Goal: Find specific page/section: Find specific page/section

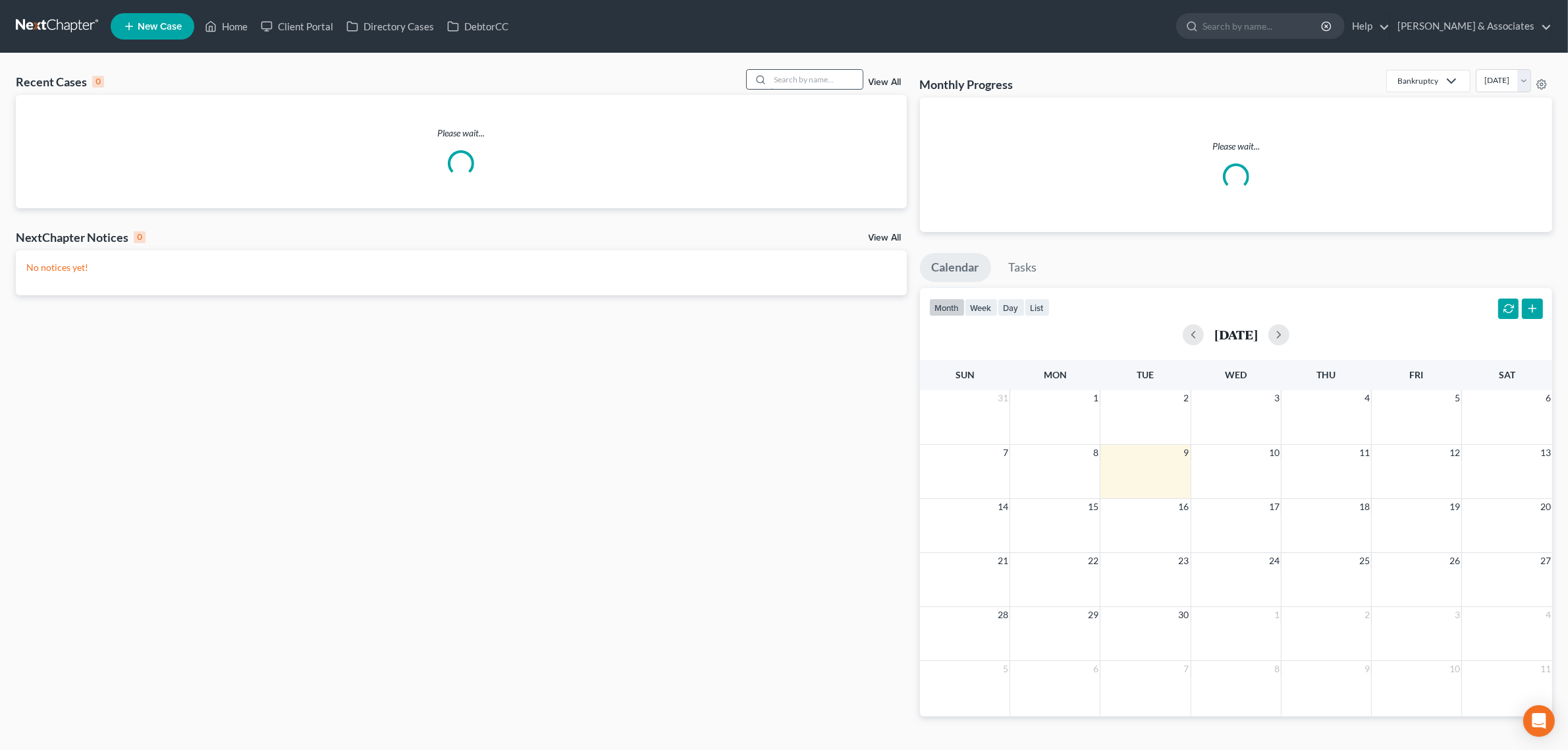
click at [795, 86] on input "search" at bounding box center [816, 79] width 92 height 19
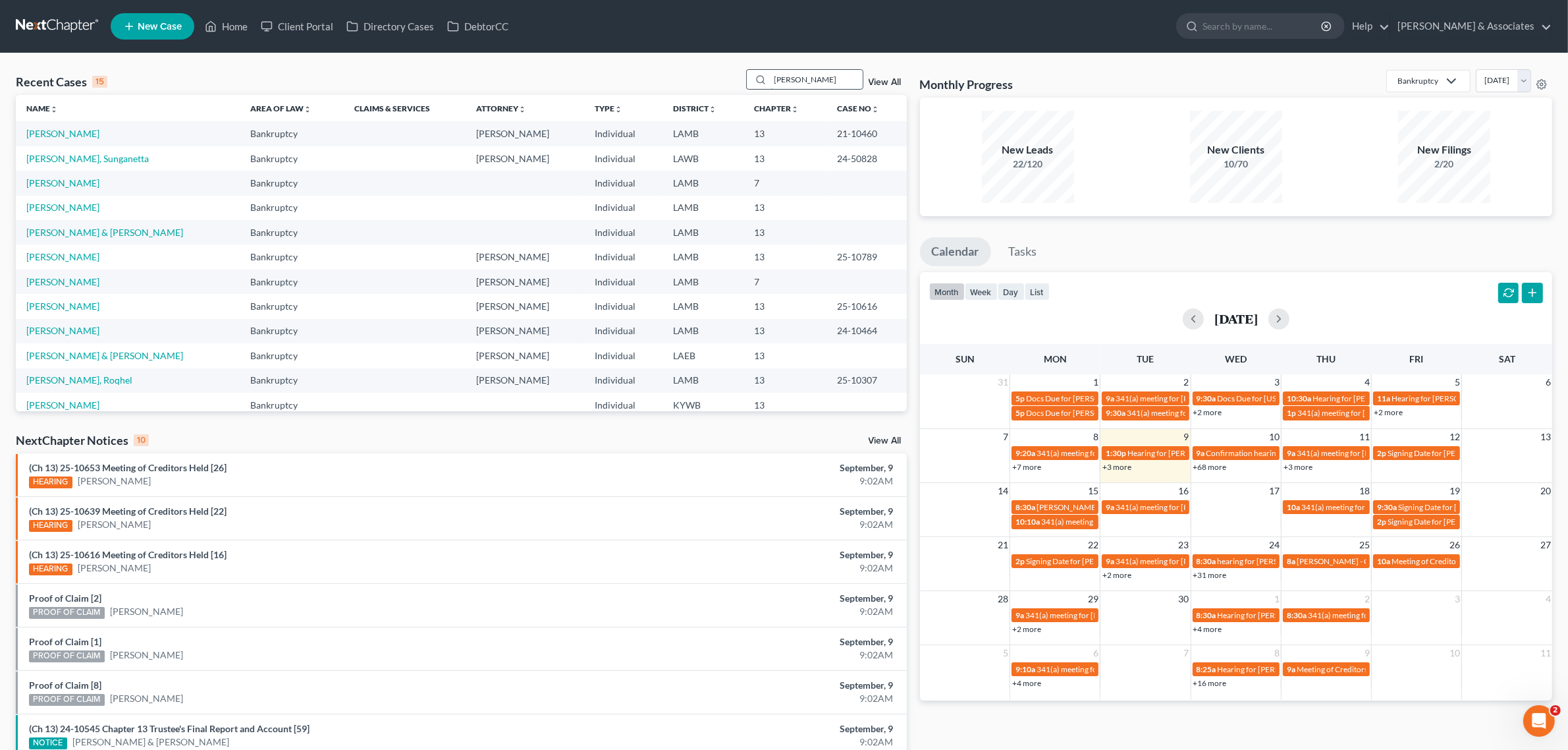
type input "[PERSON_NAME]"
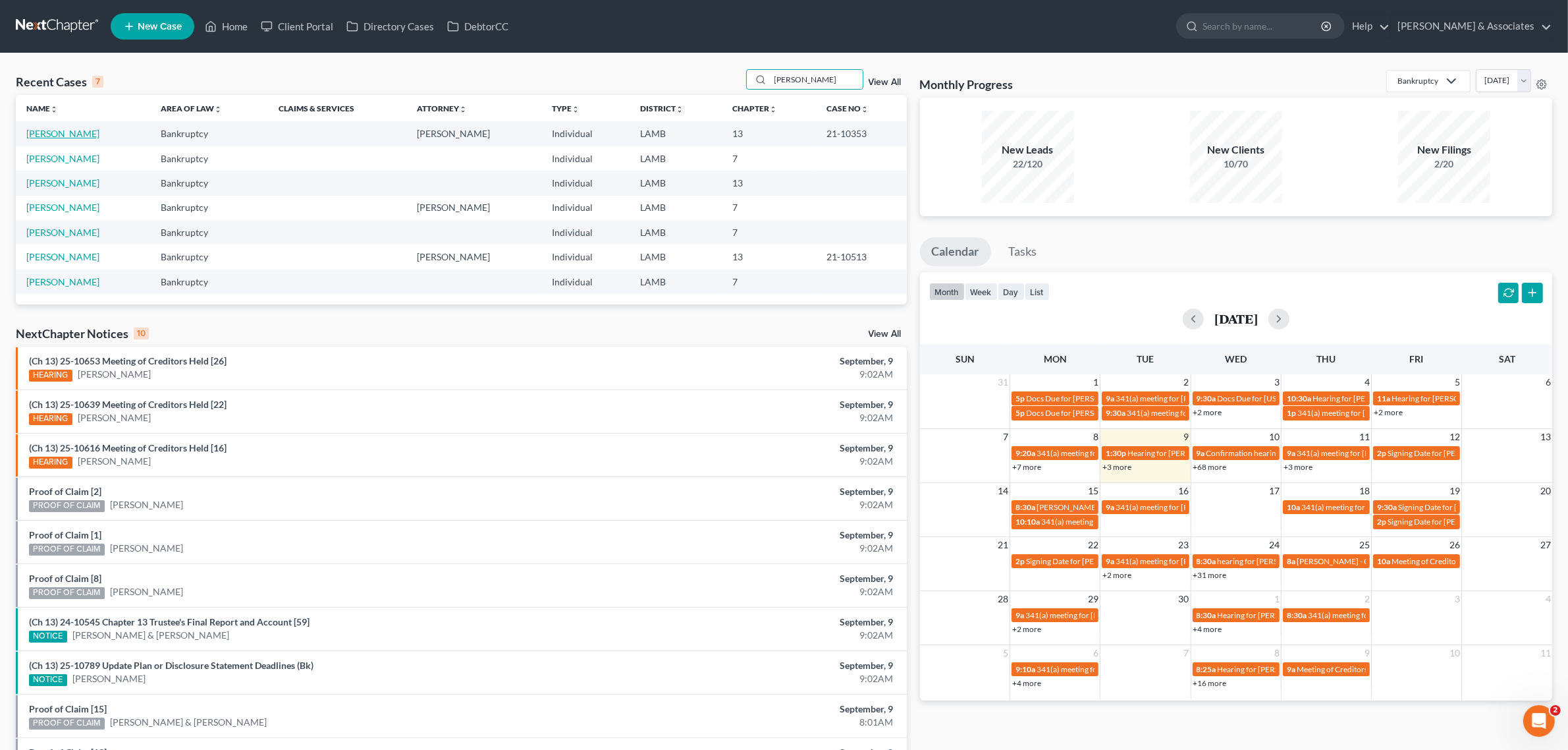
click at [63, 132] on link "[PERSON_NAME]" at bounding box center [62, 134] width 73 height 11
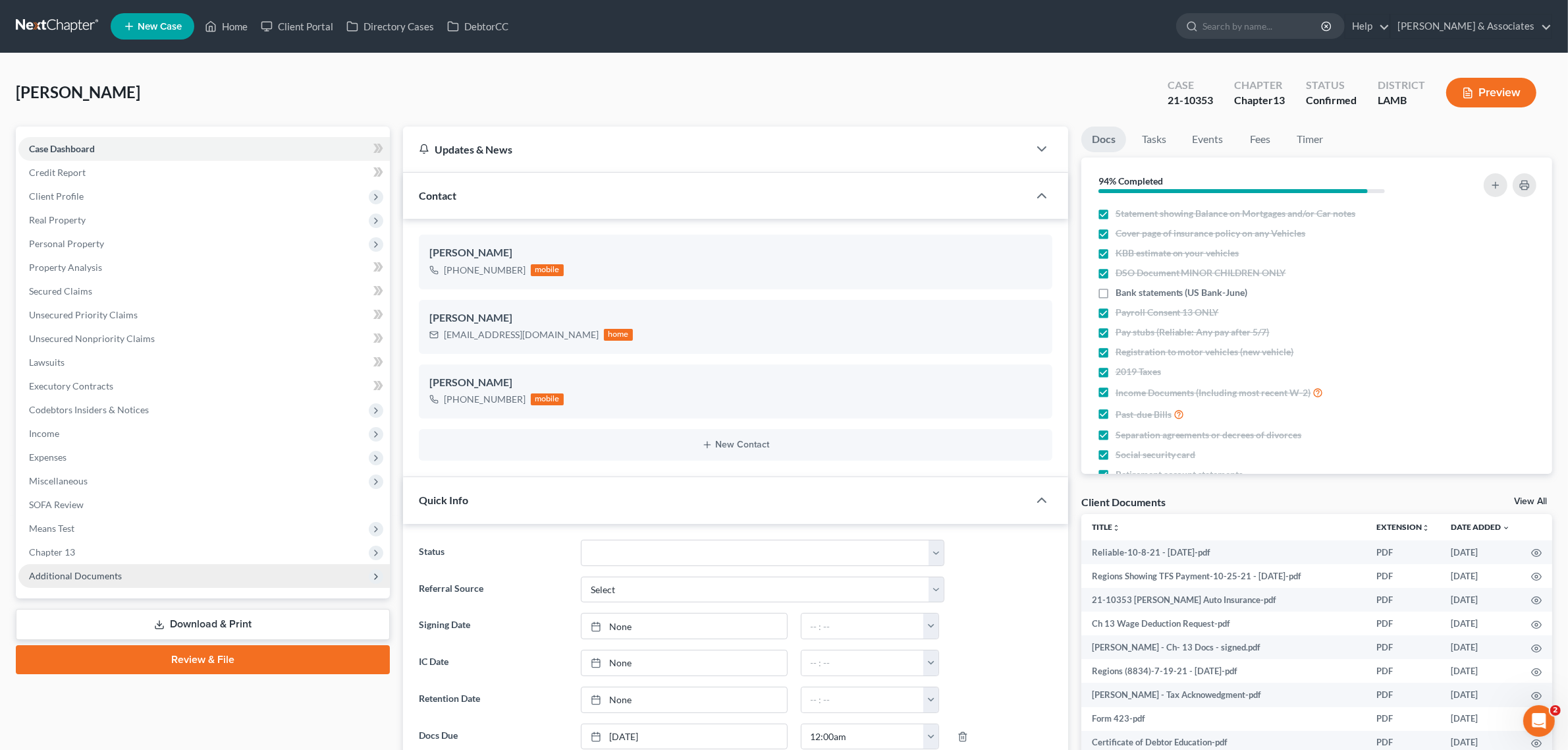
scroll to position [7267, 0]
click at [66, 572] on span "Additional Documents" at bounding box center [75, 576] width 93 height 11
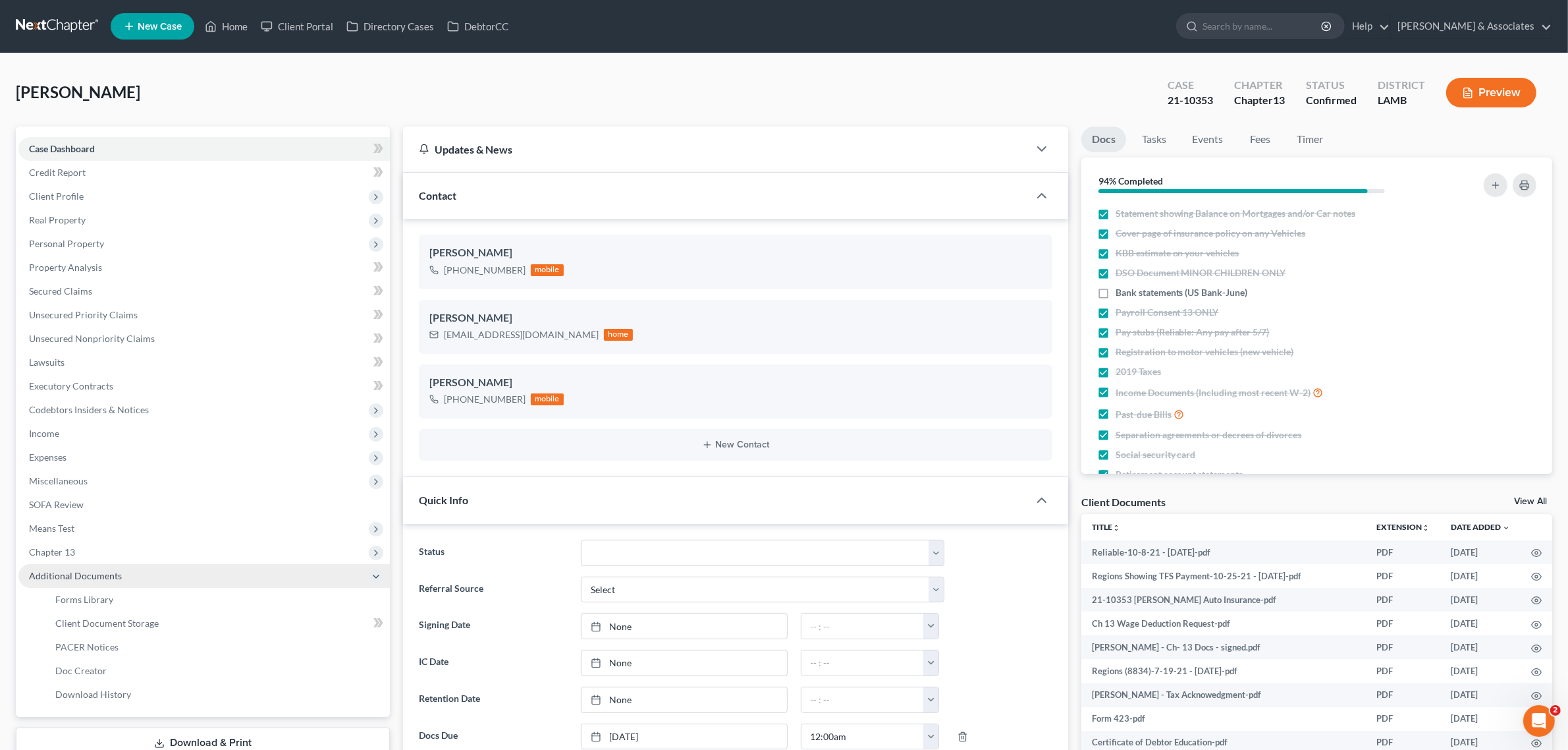
scroll to position [4935, 0]
click at [78, 636] on link "PACER Notices" at bounding box center [217, 648] width 345 height 24
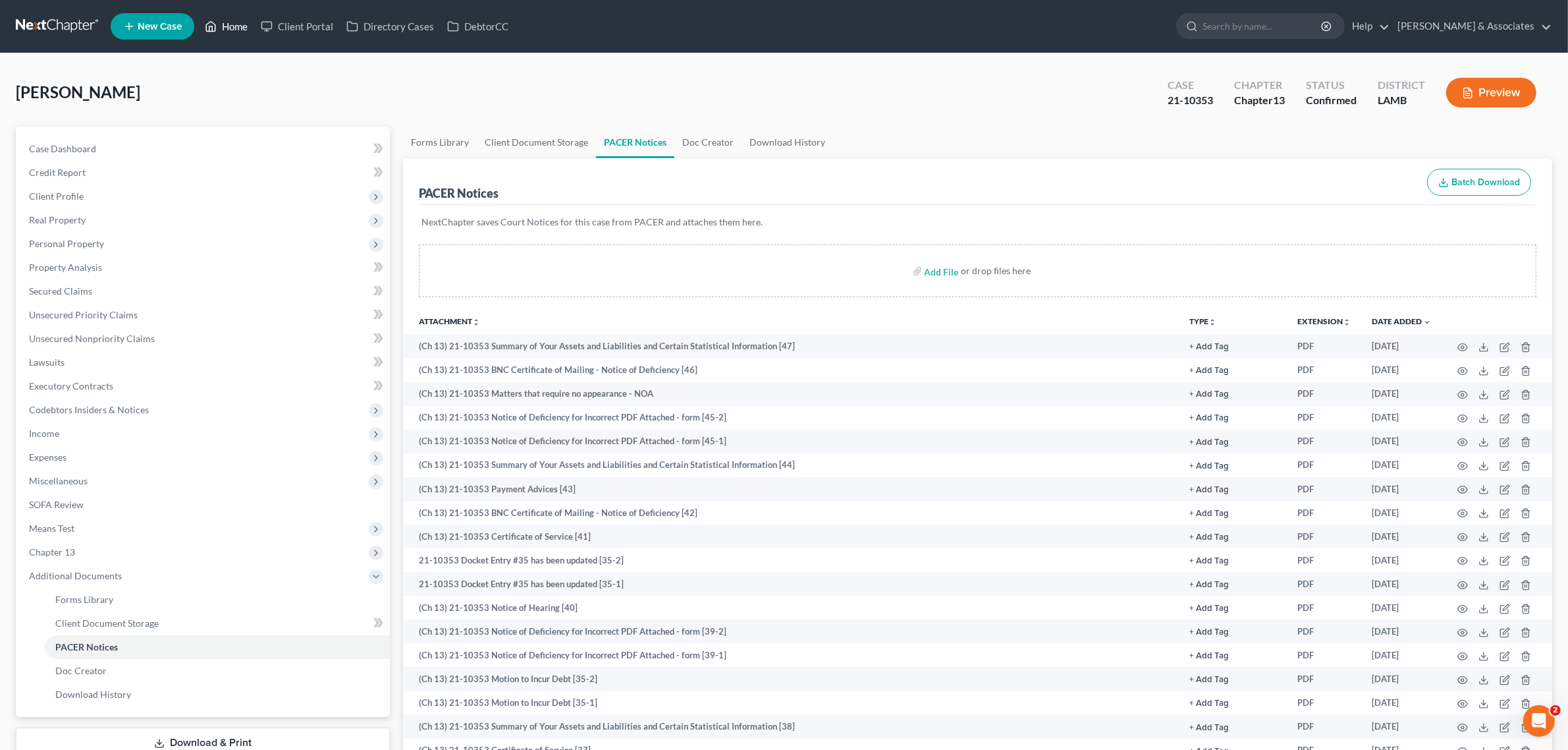
click at [232, 34] on link "Home" at bounding box center [226, 26] width 56 height 24
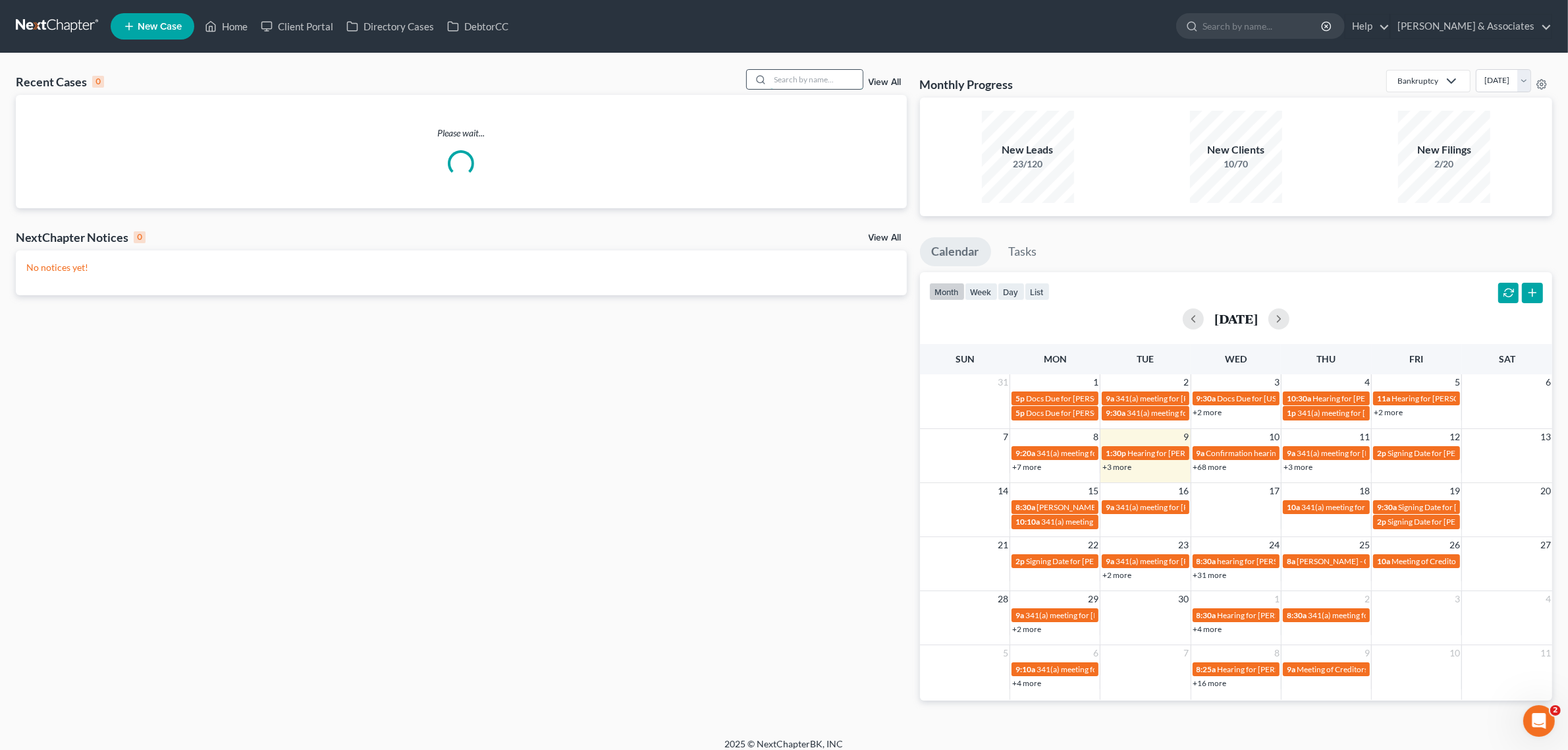
click at [785, 81] on input "search" at bounding box center [816, 79] width 92 height 19
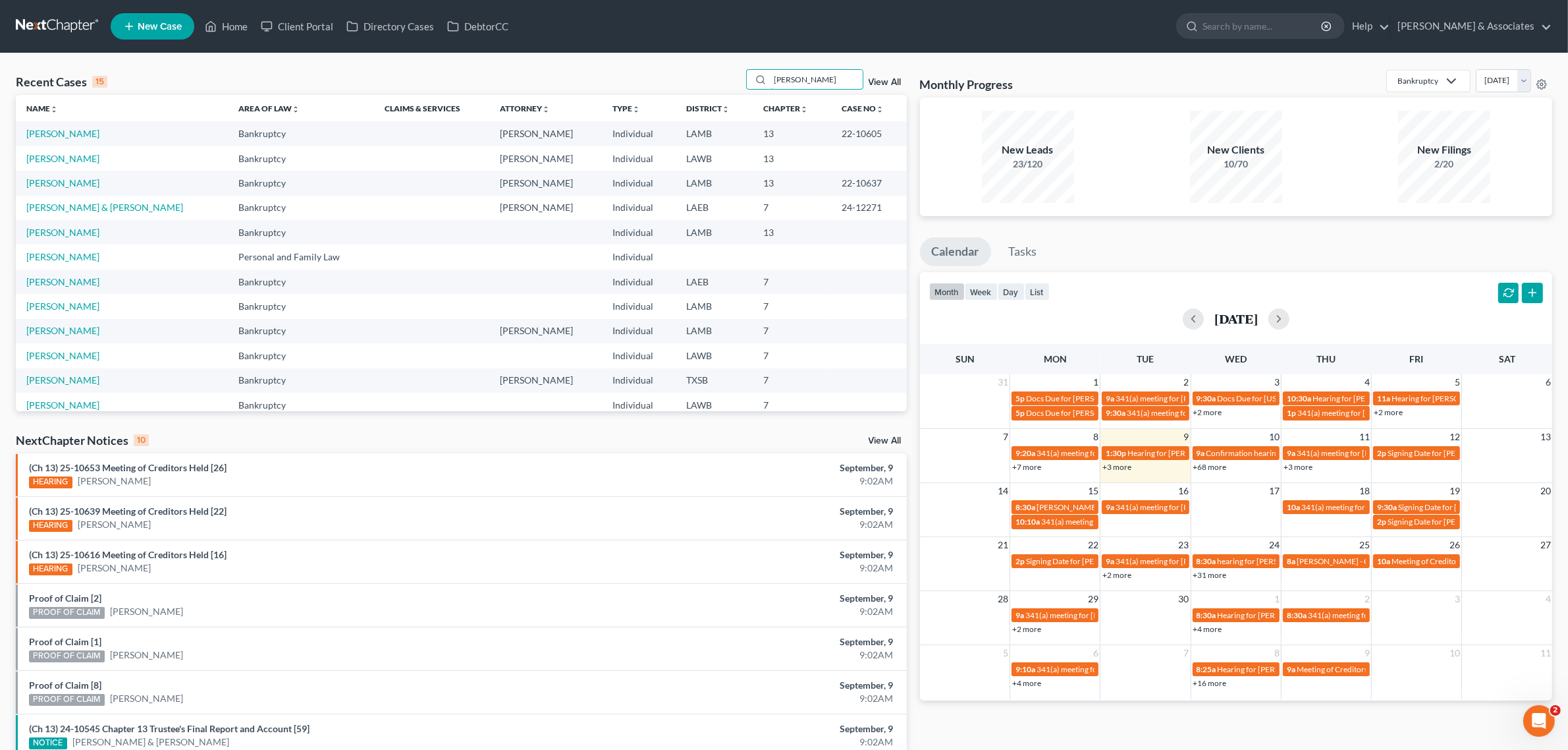
type input "[PERSON_NAME]"
click at [50, 162] on link "[PERSON_NAME]" at bounding box center [62, 158] width 73 height 11
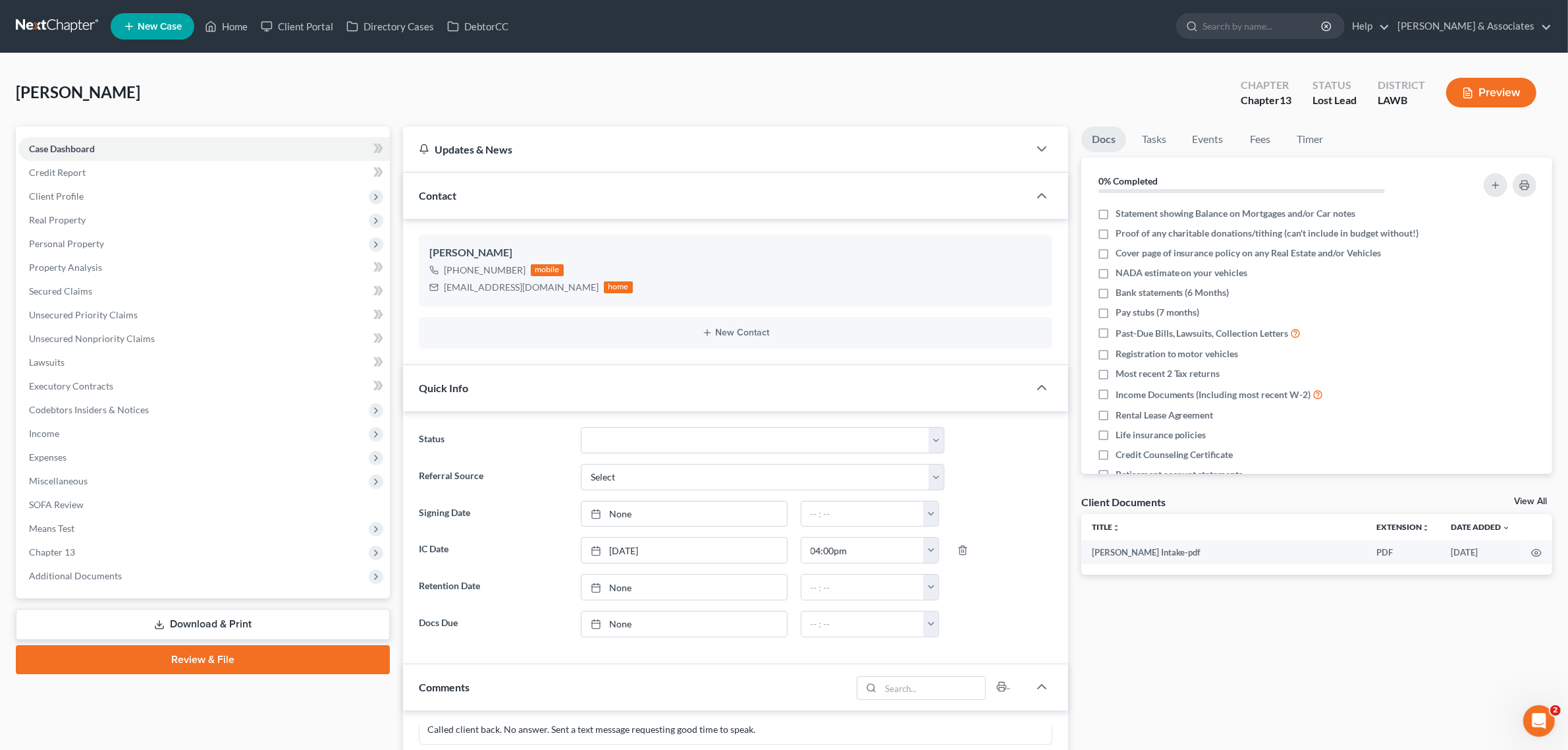
scroll to position [1997, 0]
click at [230, 20] on link "Home" at bounding box center [226, 26] width 56 height 24
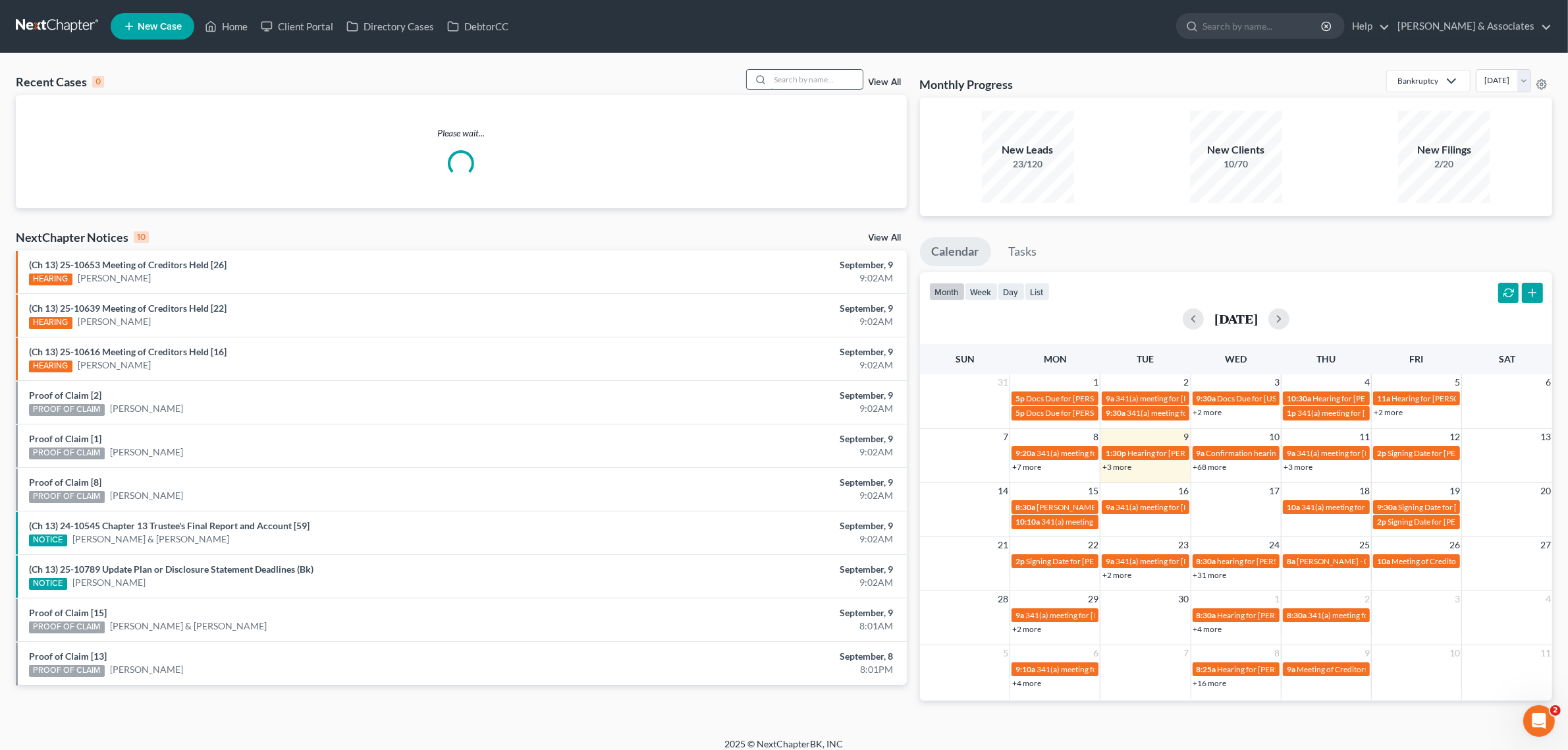
click at [820, 78] on input "search" at bounding box center [816, 79] width 92 height 19
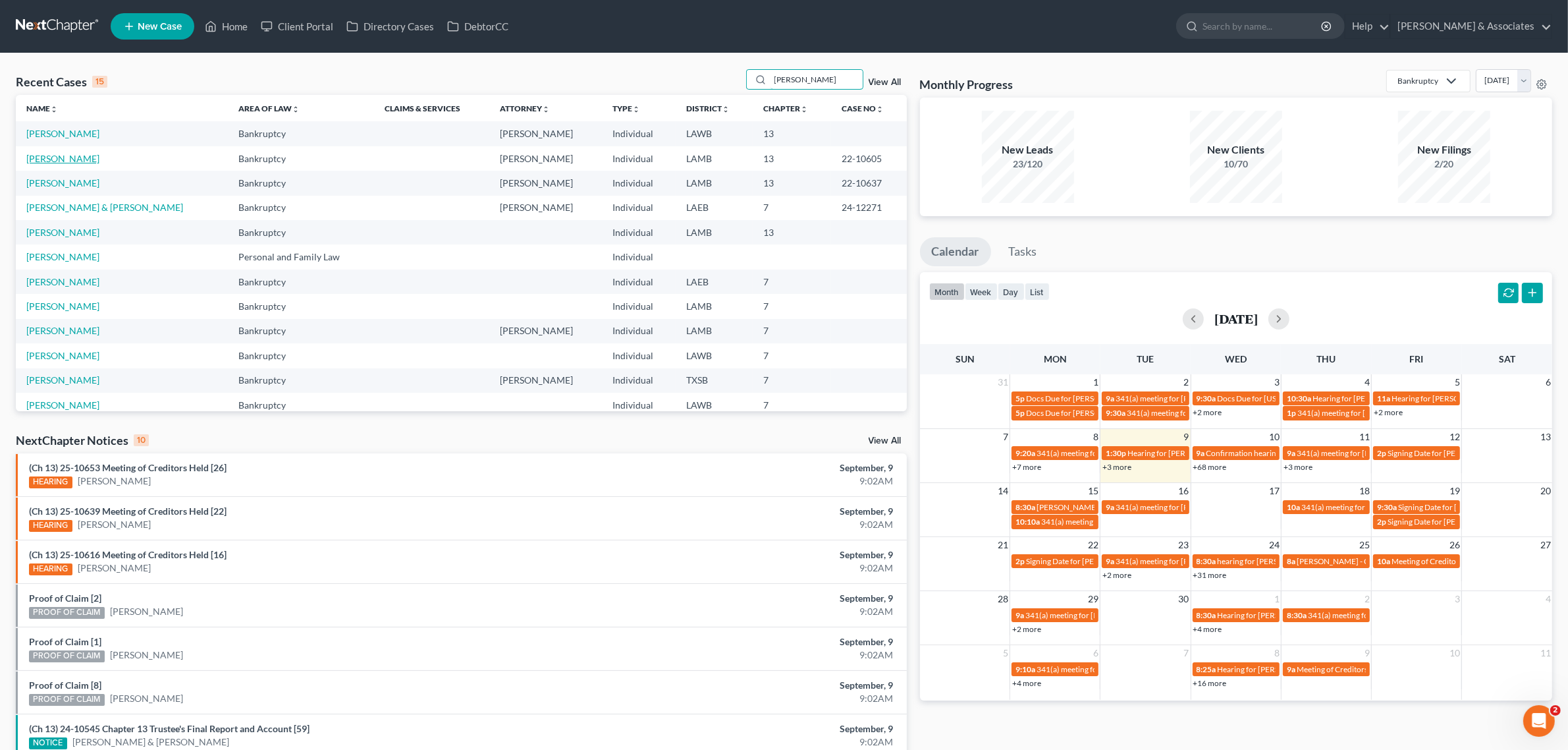
type input "[PERSON_NAME]"
click at [43, 163] on link "[PERSON_NAME]" at bounding box center [62, 158] width 73 height 11
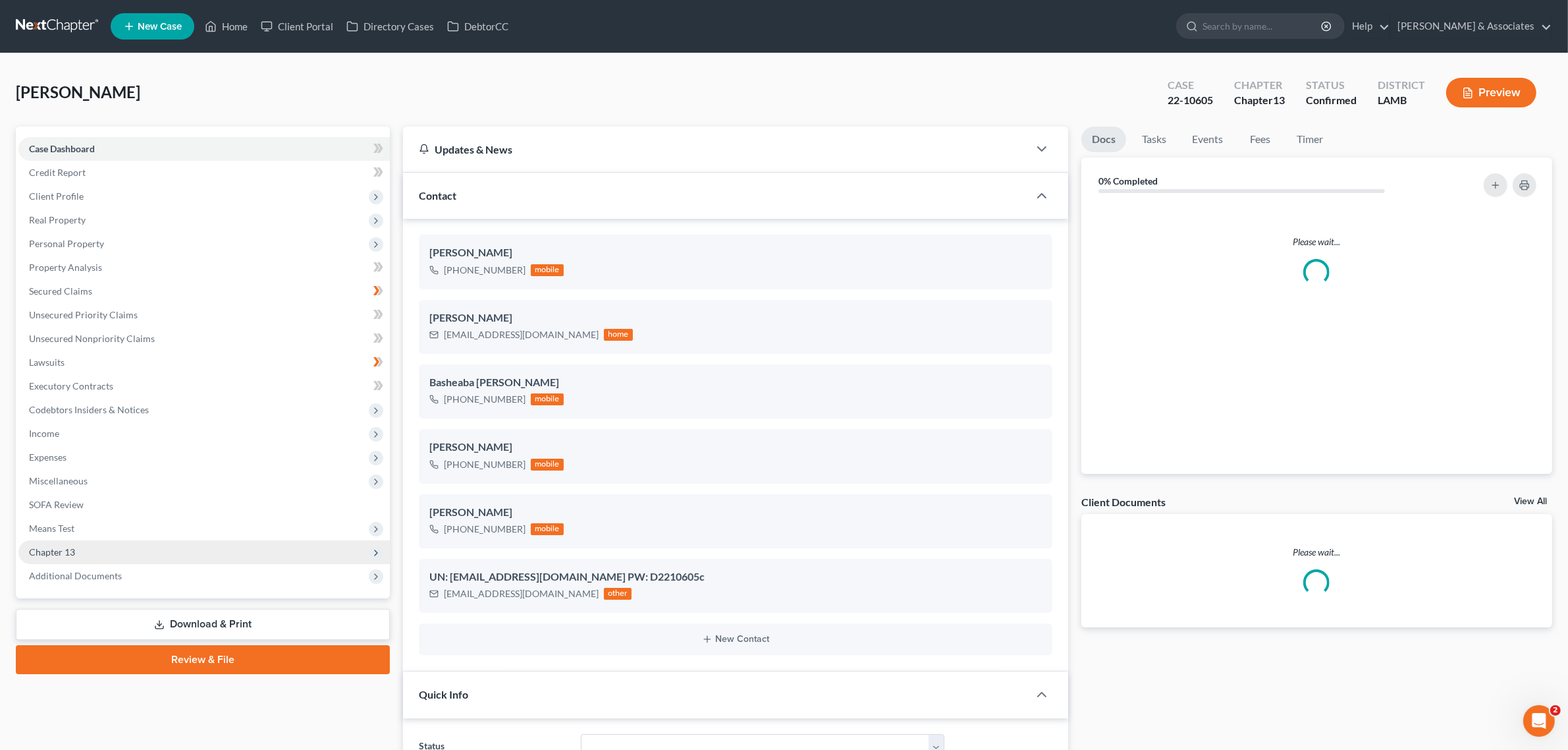
scroll to position [2787, 0]
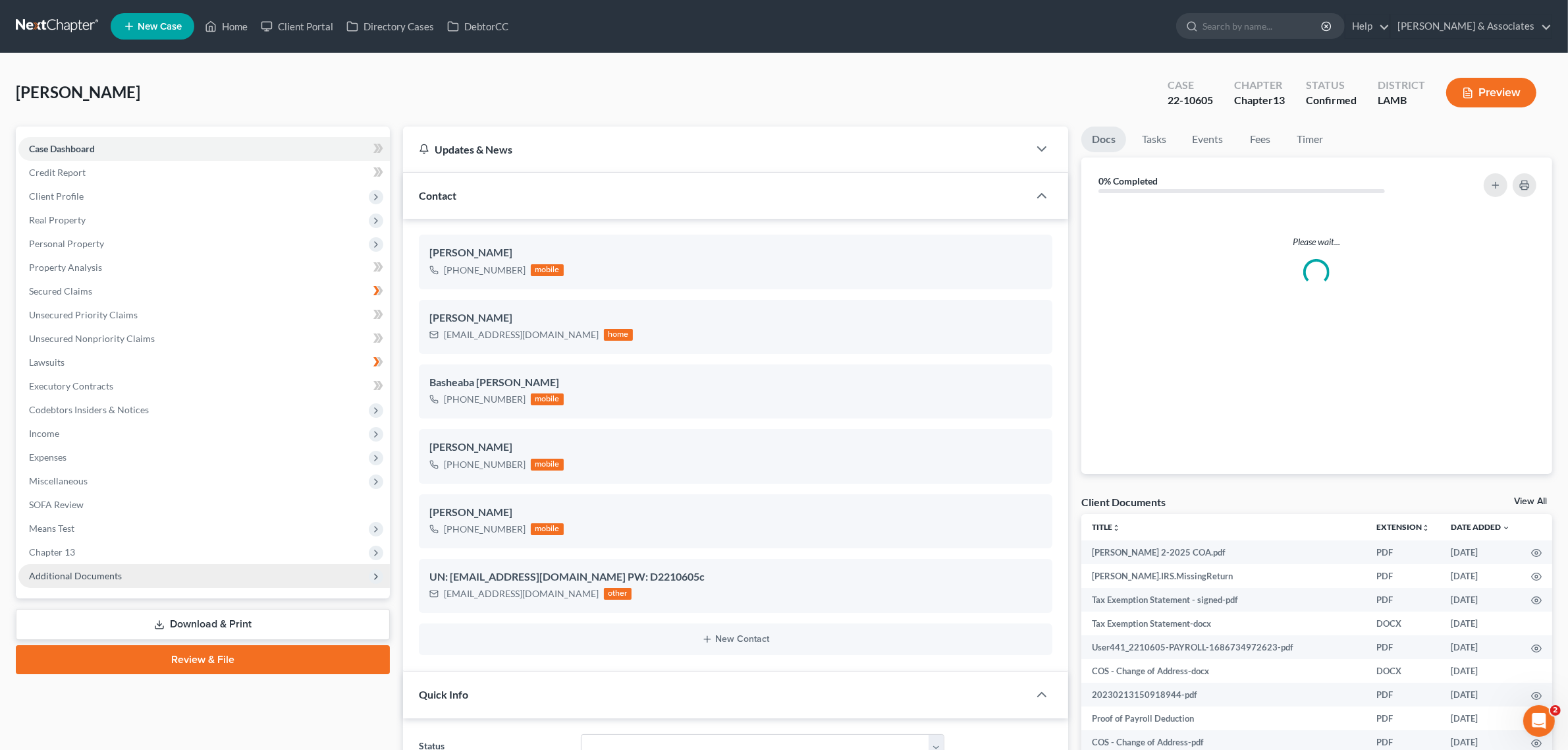
click at [53, 581] on span "Additional Documents" at bounding box center [204, 576] width 372 height 24
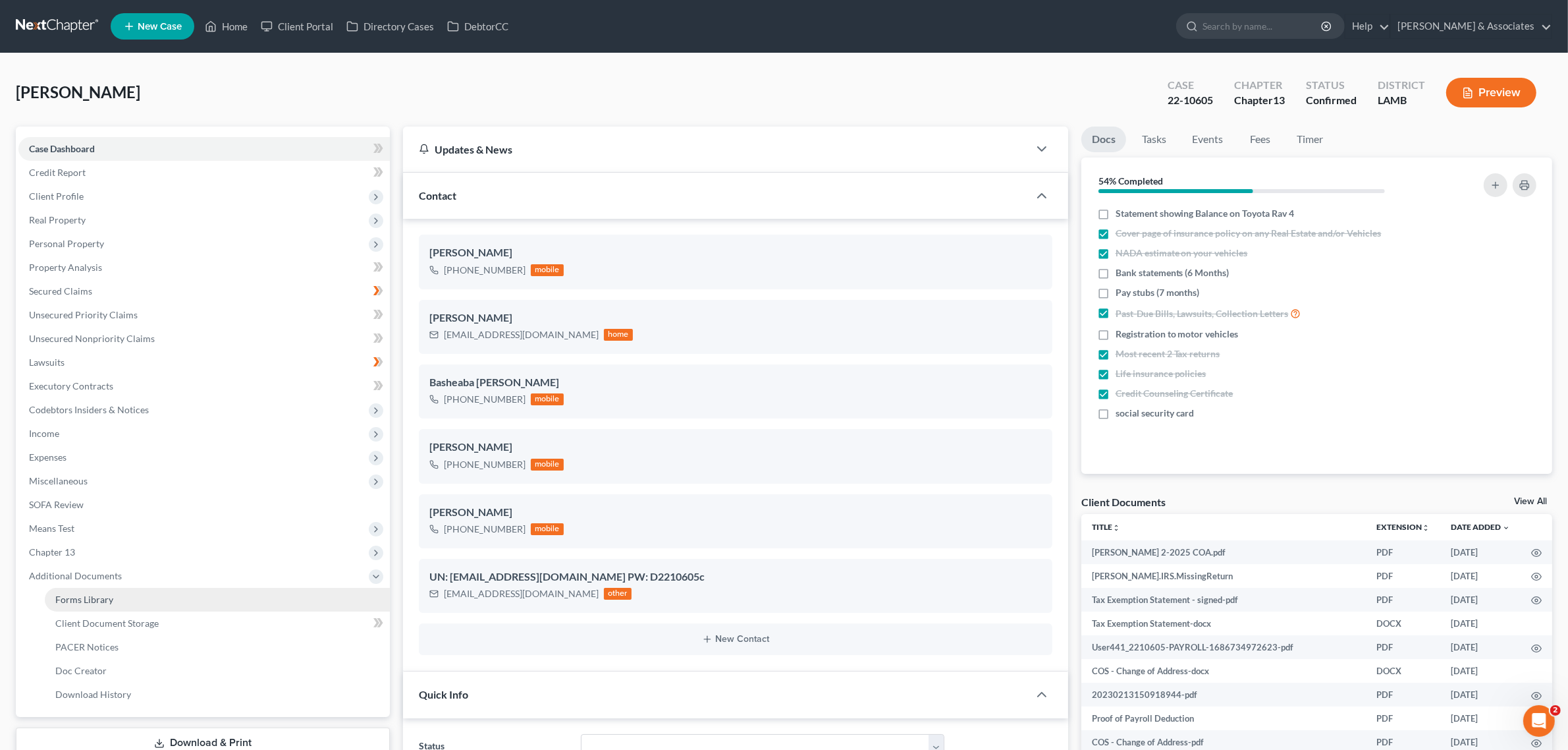
scroll to position [2387, 0]
click at [63, 641] on span "PACER Notices" at bounding box center [86, 647] width 63 height 11
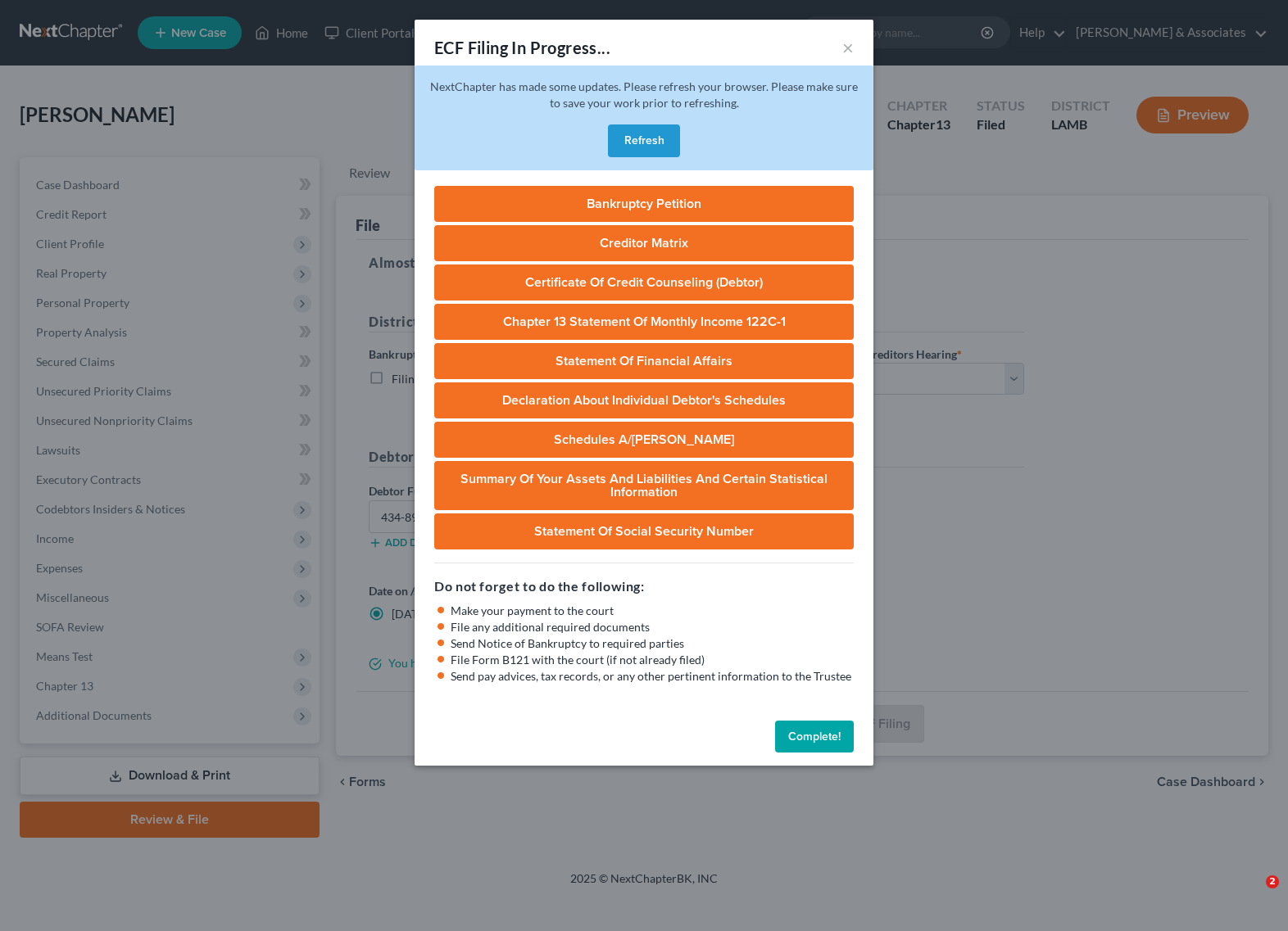
select select "0"
